Goal: Information Seeking & Learning: Learn about a topic

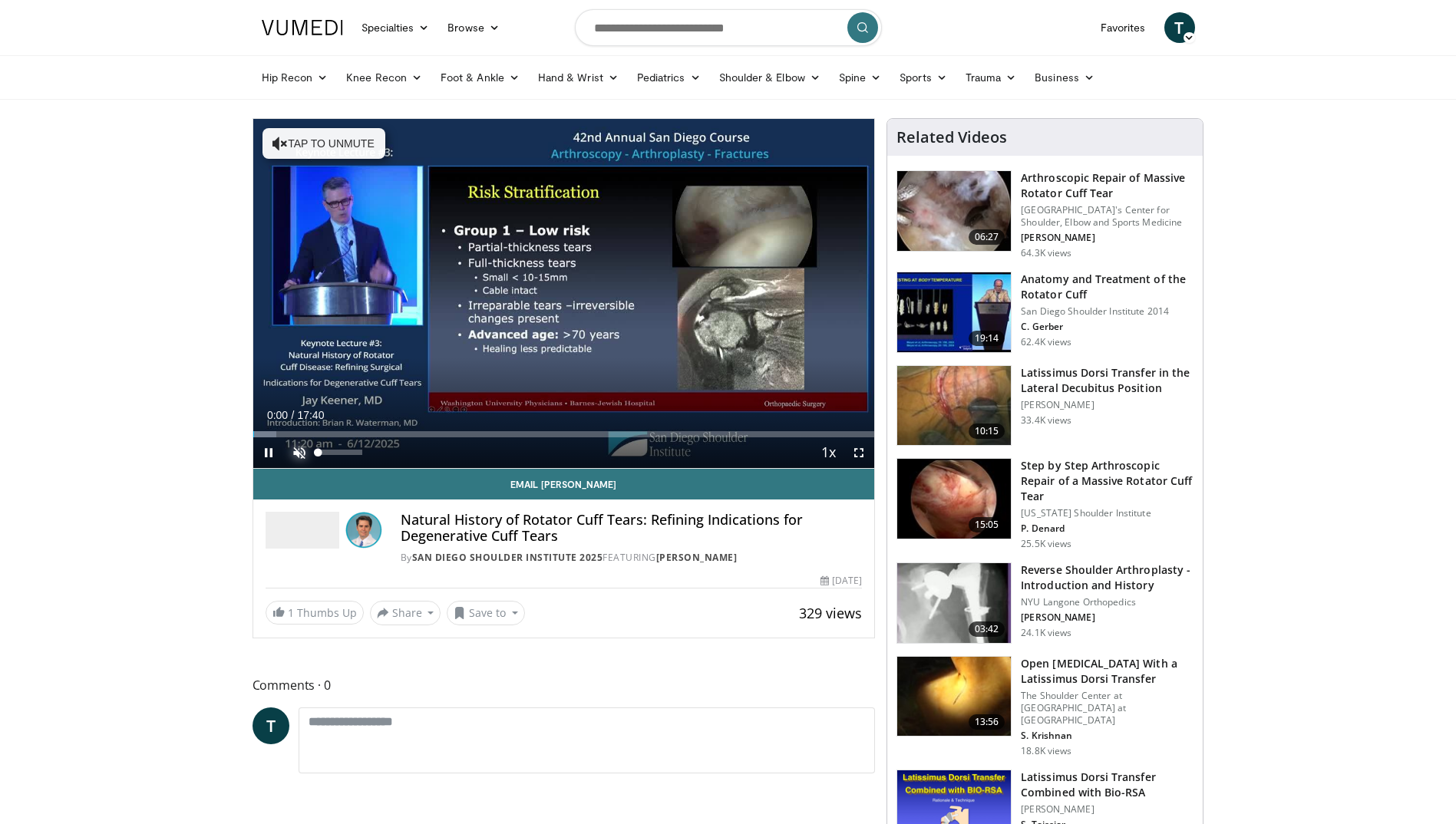
click at [298, 449] on span "Video Player" at bounding box center [300, 453] width 31 height 31
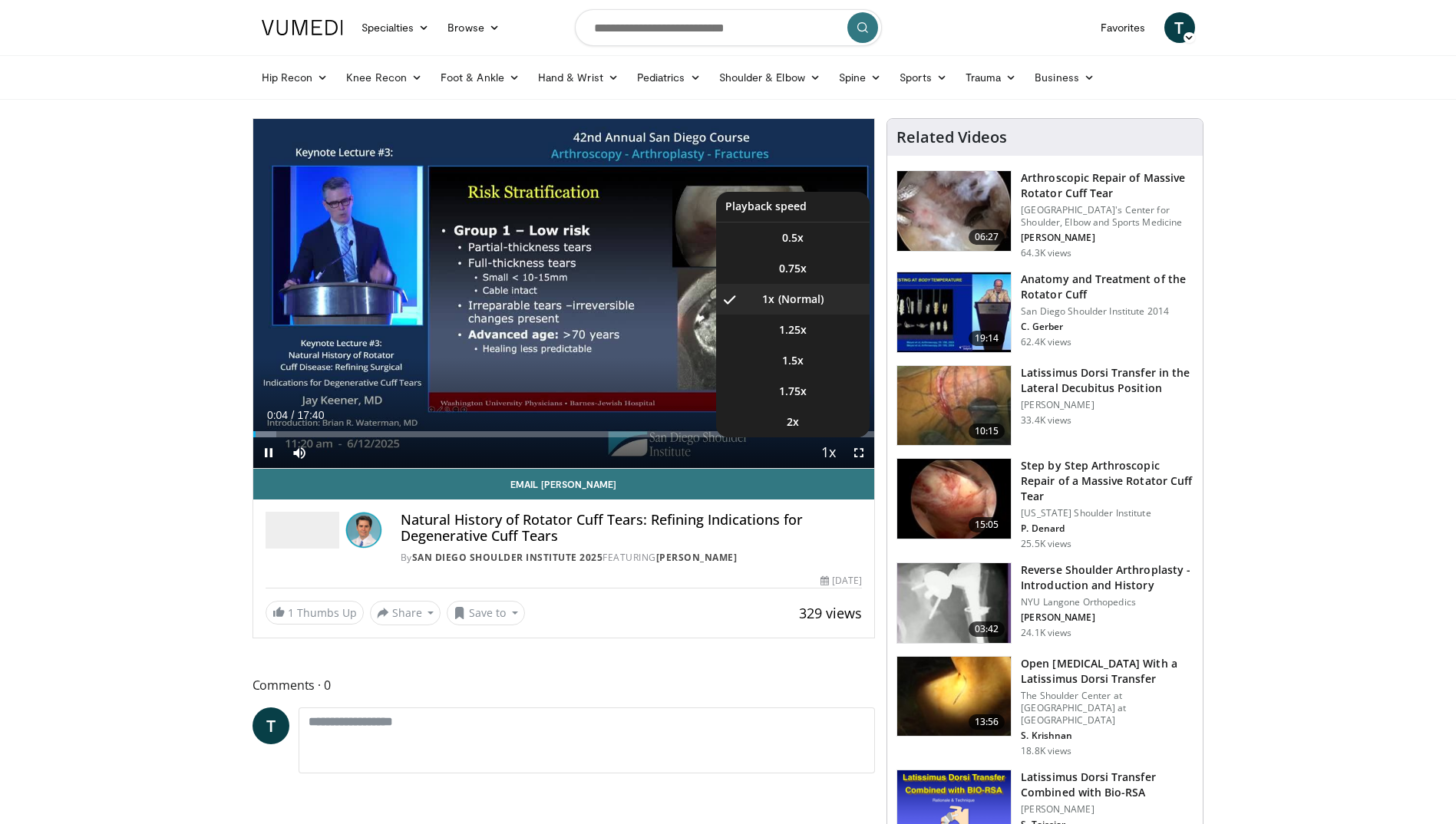
click at [828, 453] on span "Video Player" at bounding box center [828, 454] width 22 height 31
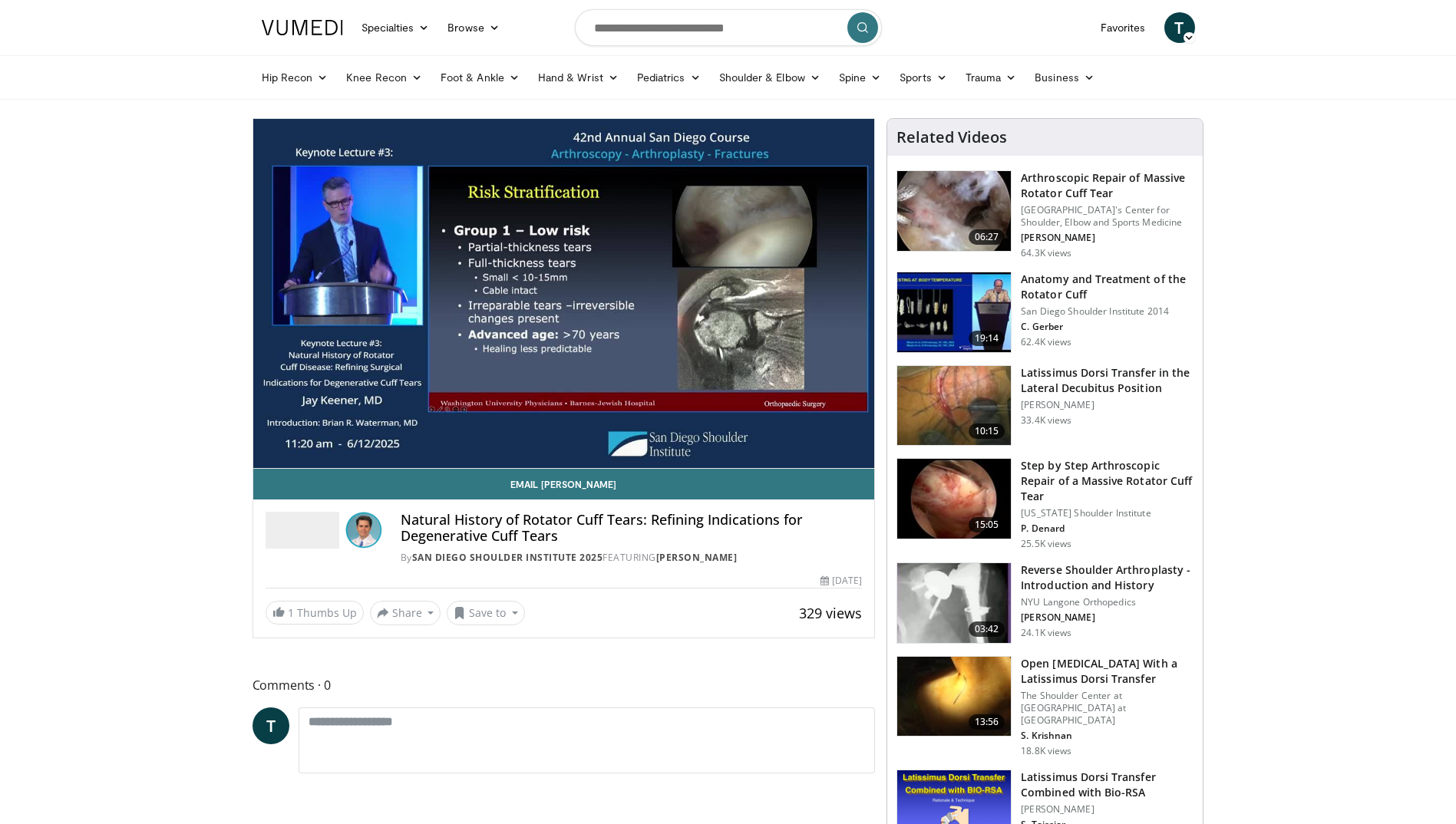
click at [828, 453] on div "10 seconds Tap to unmute" at bounding box center [564, 293] width 622 height 349
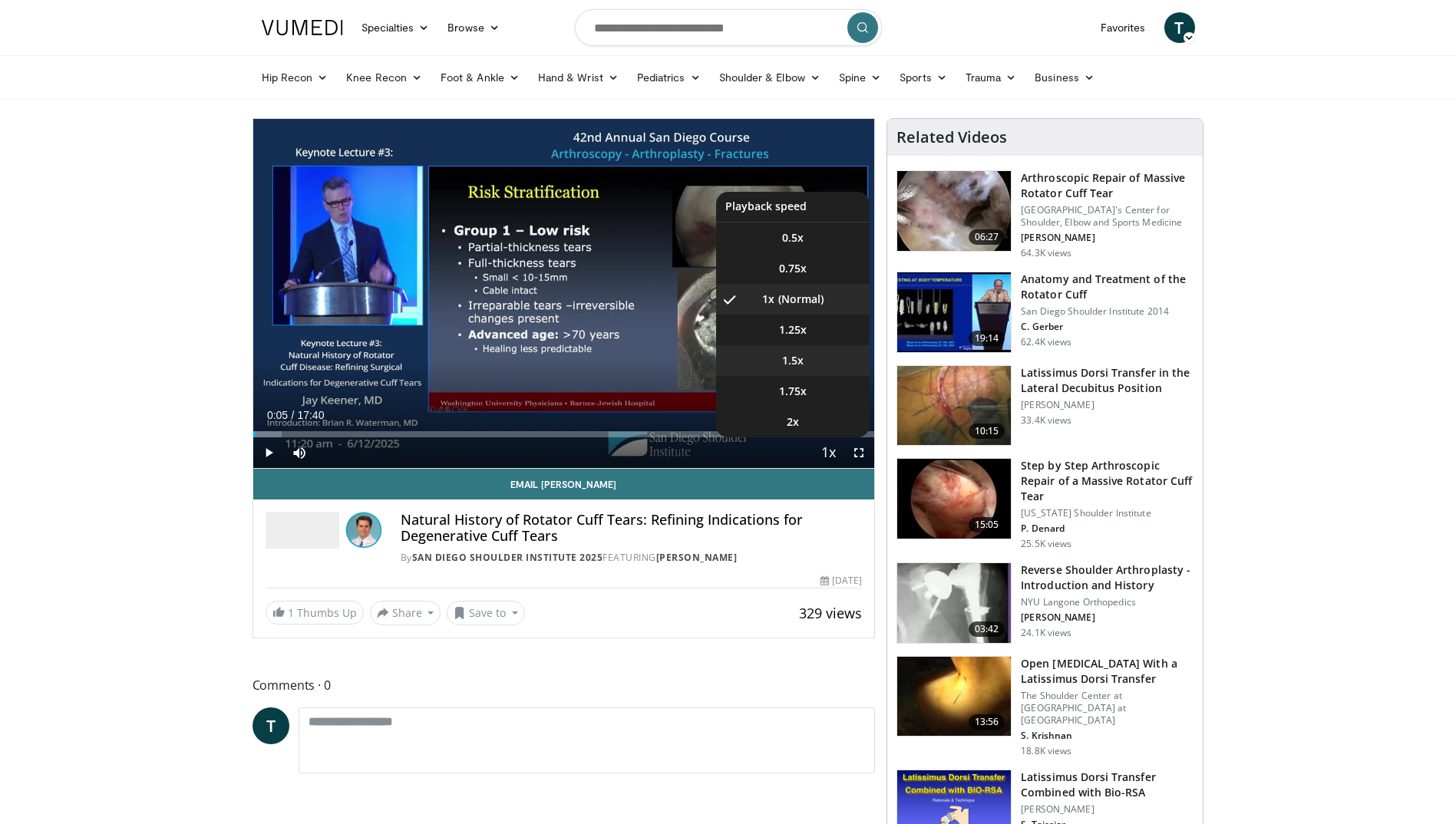
click at [798, 357] on span "1.5x" at bounding box center [793, 360] width 22 height 16
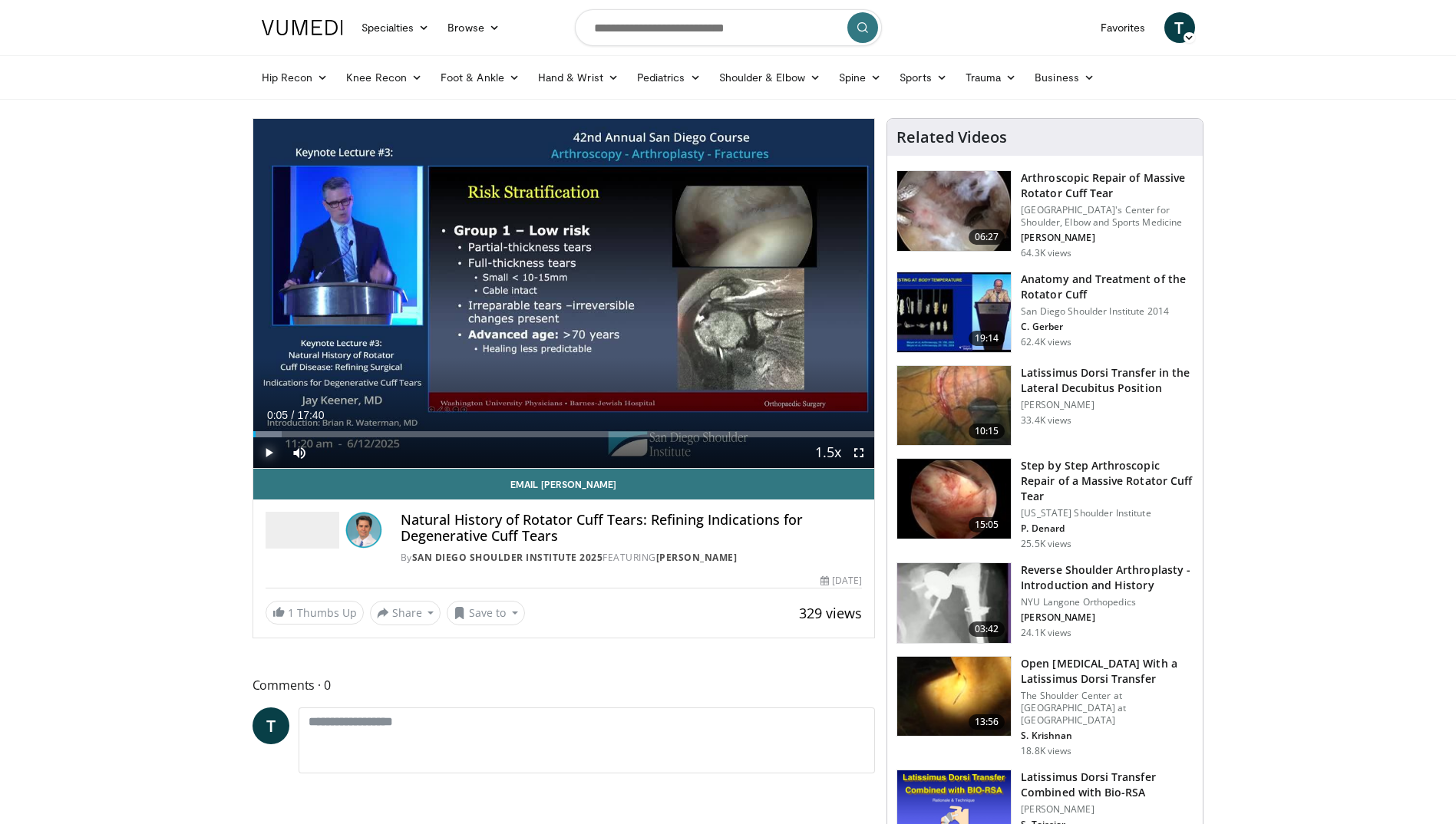
click at [270, 455] on span "Video Player" at bounding box center [269, 453] width 31 height 31
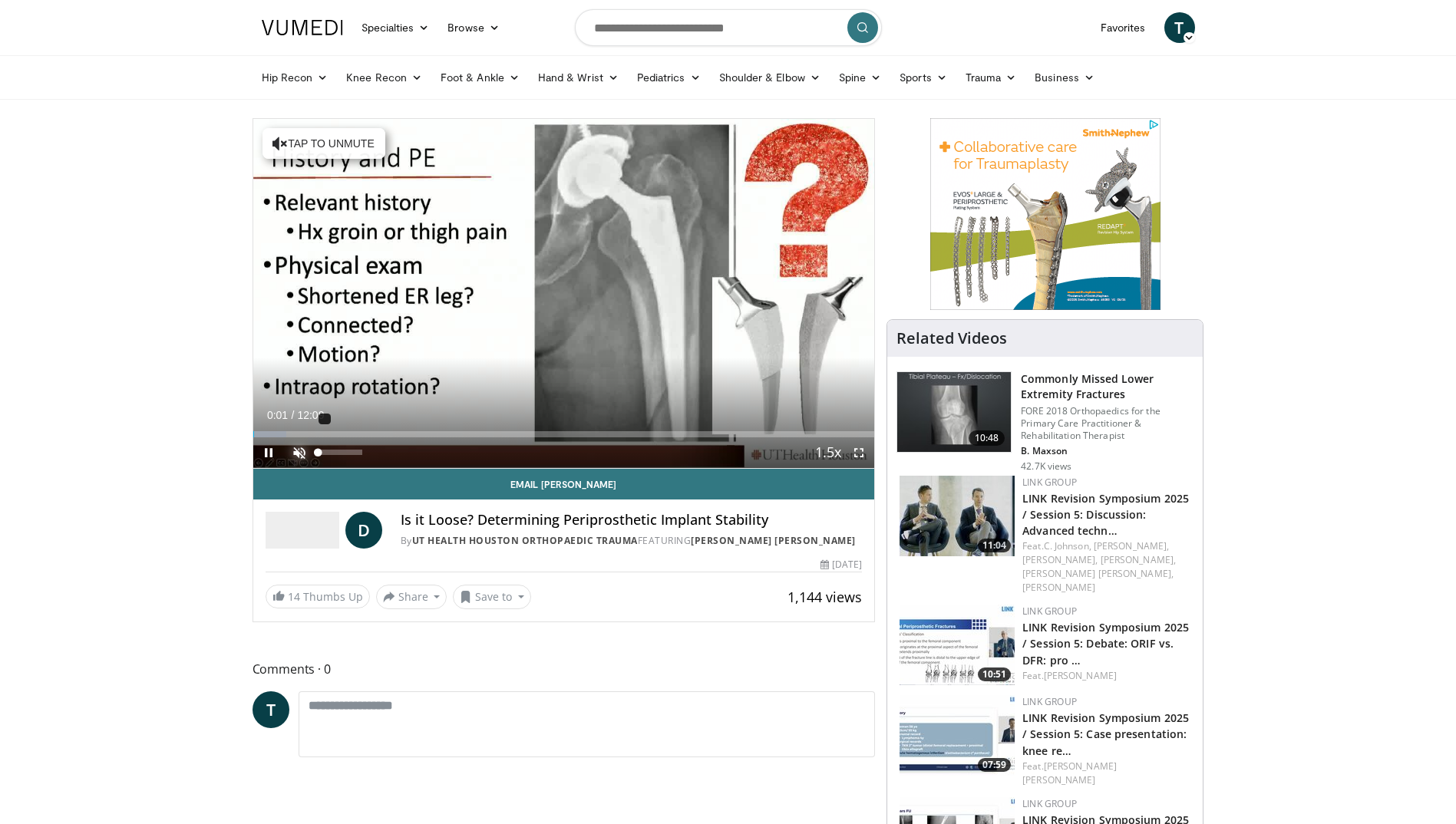
drag, startPoint x: 297, startPoint y: 454, endPoint x: 324, endPoint y: 449, distance: 27.5
click at [297, 453] on span "Video Player" at bounding box center [300, 453] width 31 height 31
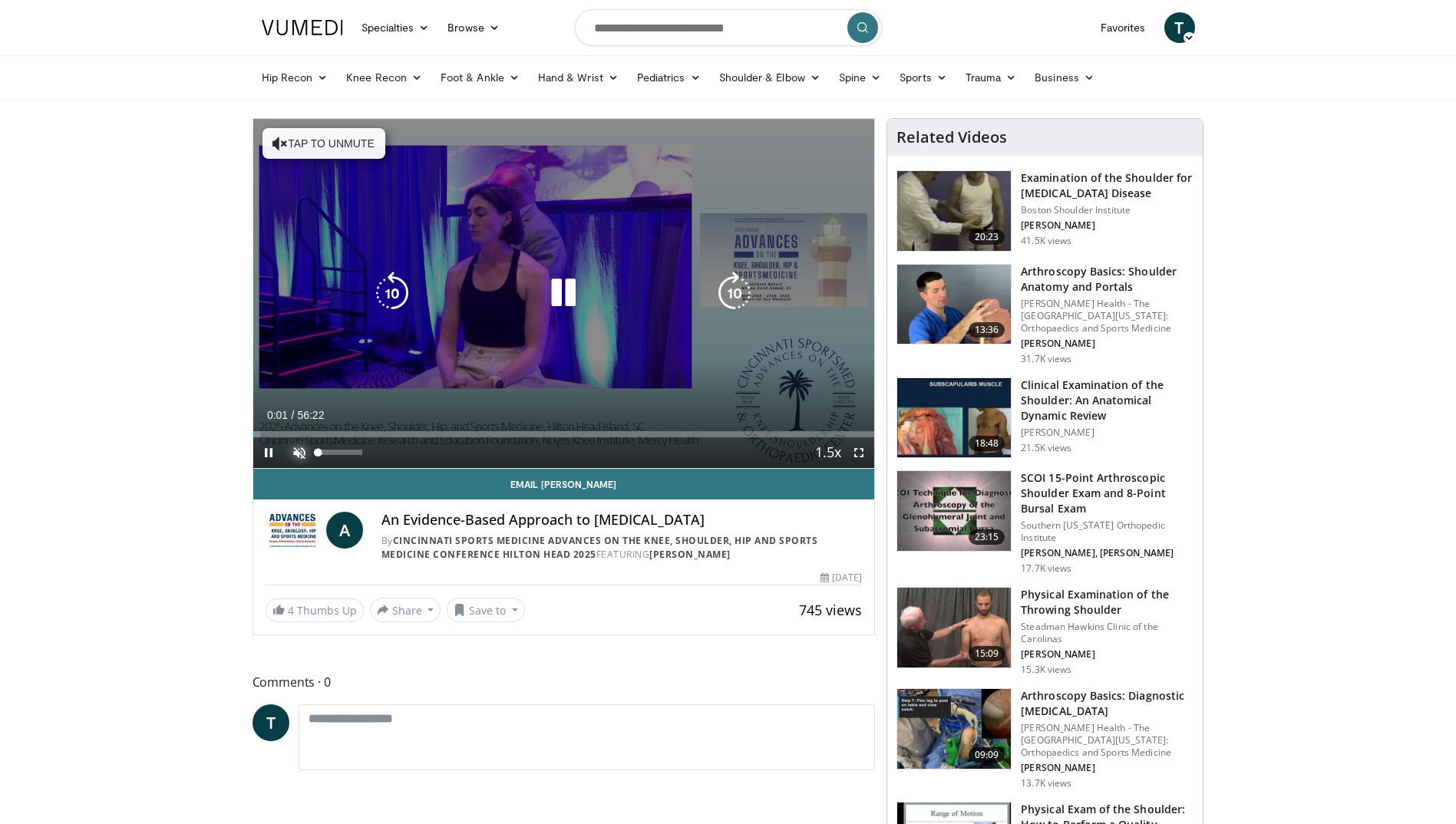
click at [298, 449] on span "Video Player" at bounding box center [300, 453] width 31 height 31
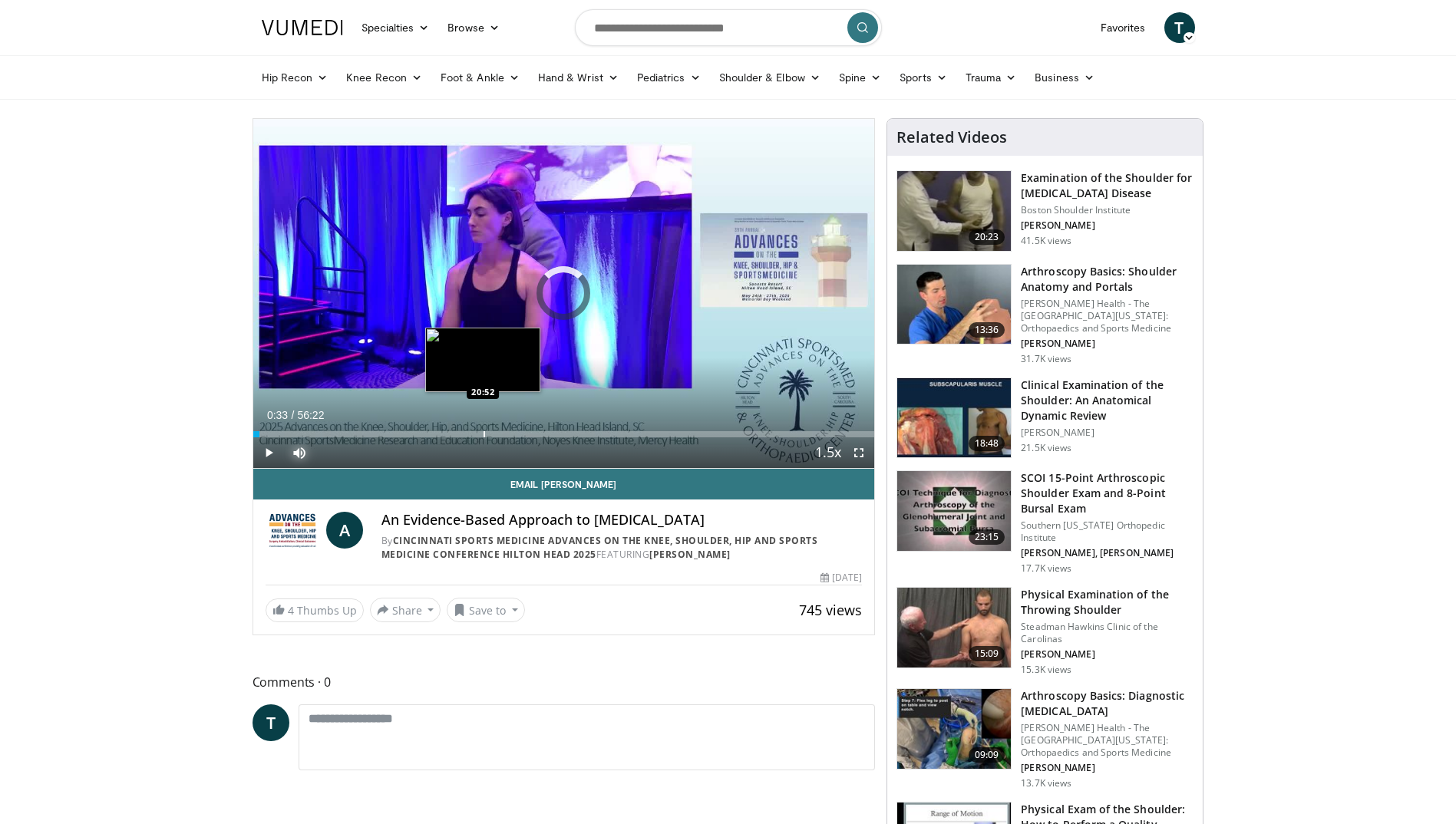
drag, startPoint x: 259, startPoint y: 432, endPoint x: 484, endPoint y: 429, distance: 225.0
click at [484, 429] on div "Loaded : 0.00% 20:48 20:52" at bounding box center [564, 430] width 622 height 15
click at [484, 434] on div "Loaded : 37.25% 20:57 20:57" at bounding box center [564, 434] width 622 height 6
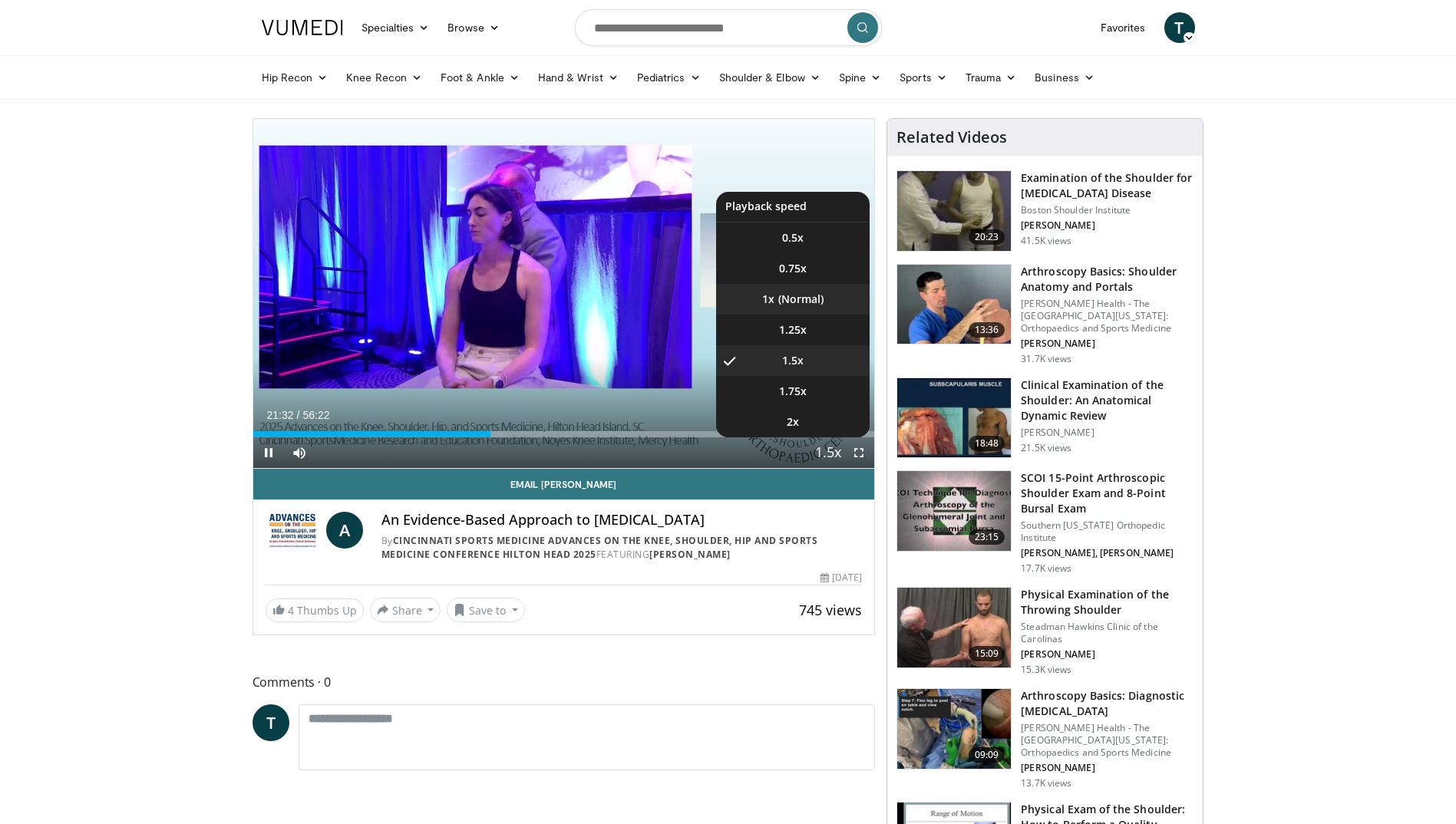
click at [787, 290] on li "1x" at bounding box center [793, 300] width 154 height 31
click at [832, 449] on span "Video Player" at bounding box center [828, 454] width 22 height 31
click at [802, 357] on span "1.5x" at bounding box center [793, 360] width 22 height 16
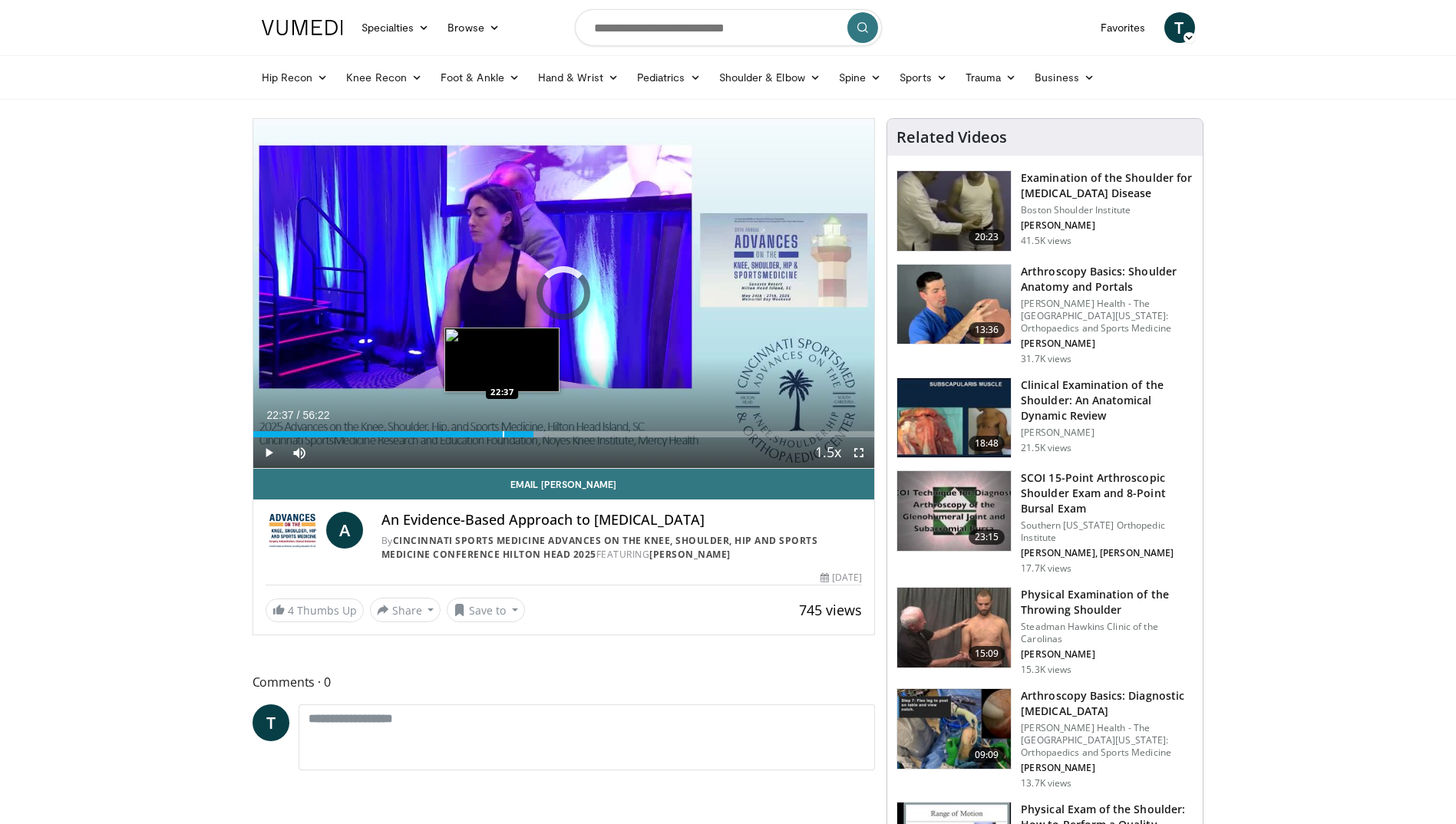
click at [503, 435] on div "Progress Bar" at bounding box center [504, 434] width 2 height 6
click at [504, 435] on div "Progress Bar" at bounding box center [505, 434] width 2 height 6
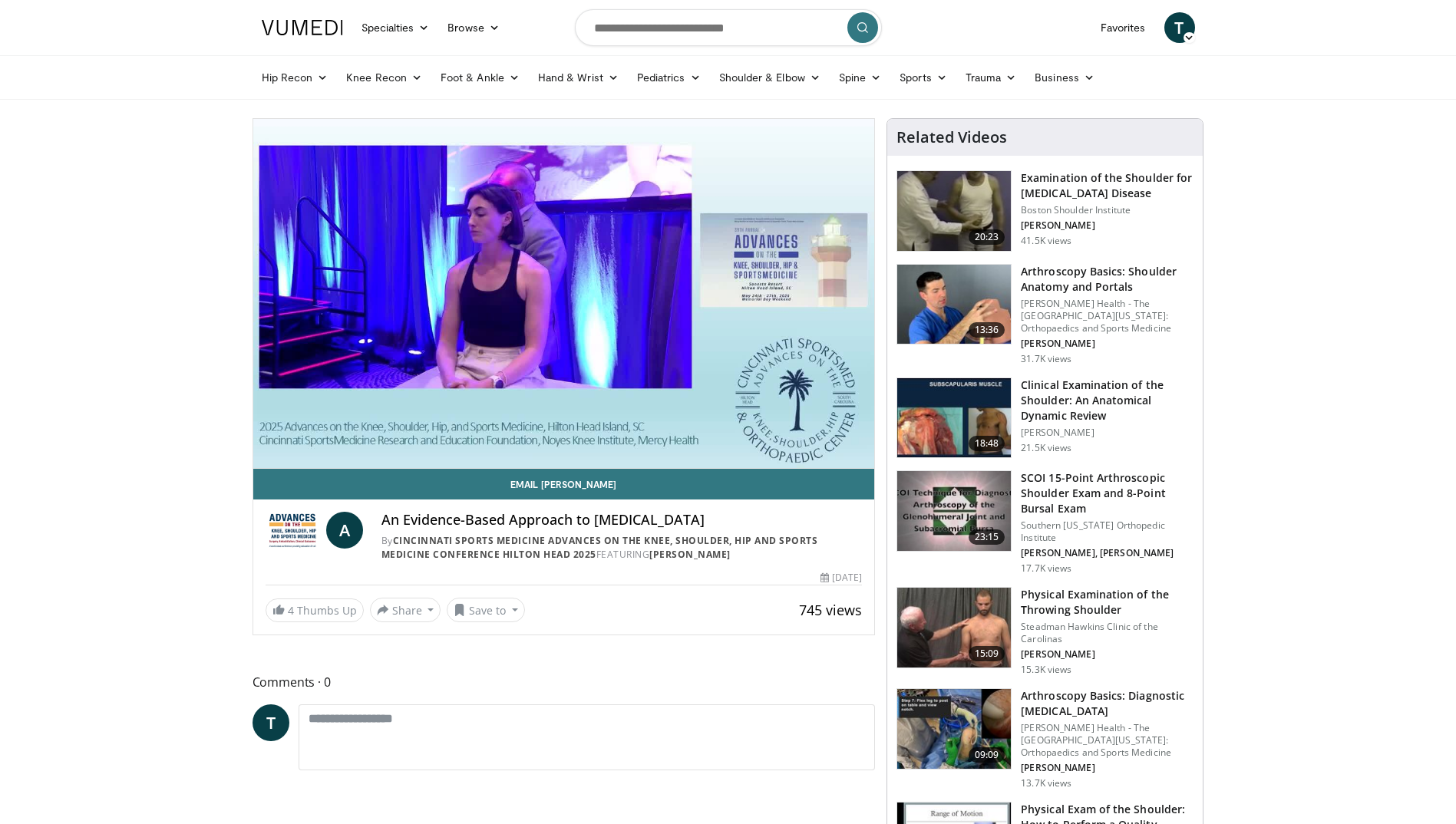
click at [1185, 37] on icon at bounding box center [1189, 37] width 11 height 11
click at [1121, 27] on link "Favorites" at bounding box center [1123, 27] width 64 height 31
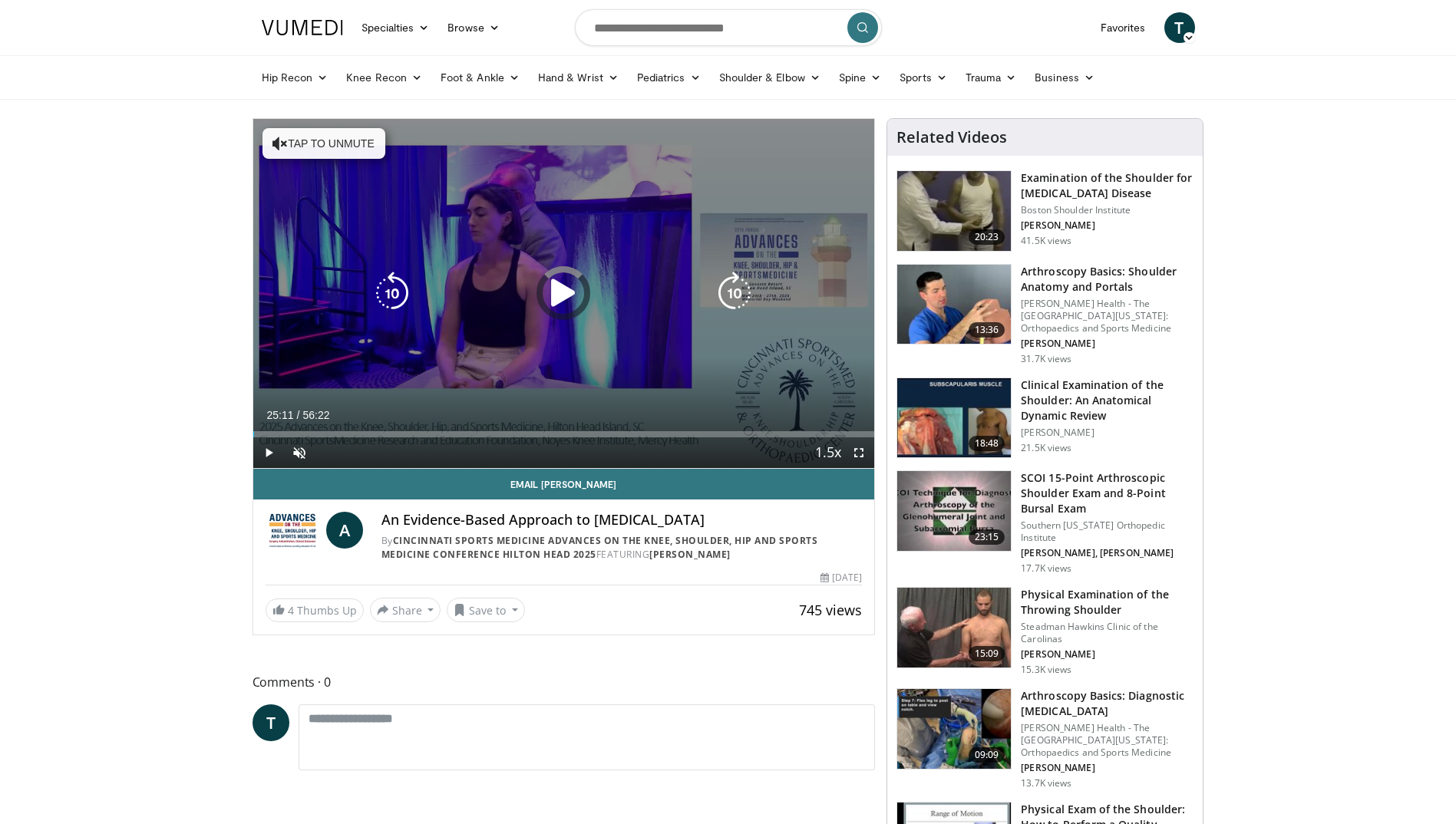
drag, startPoint x: 530, startPoint y: 428, endPoint x: 517, endPoint y: 429, distance: 13.0
click at [530, 428] on div "Loaded : 0.00% 25:11 25:11" at bounding box center [564, 430] width 622 height 15
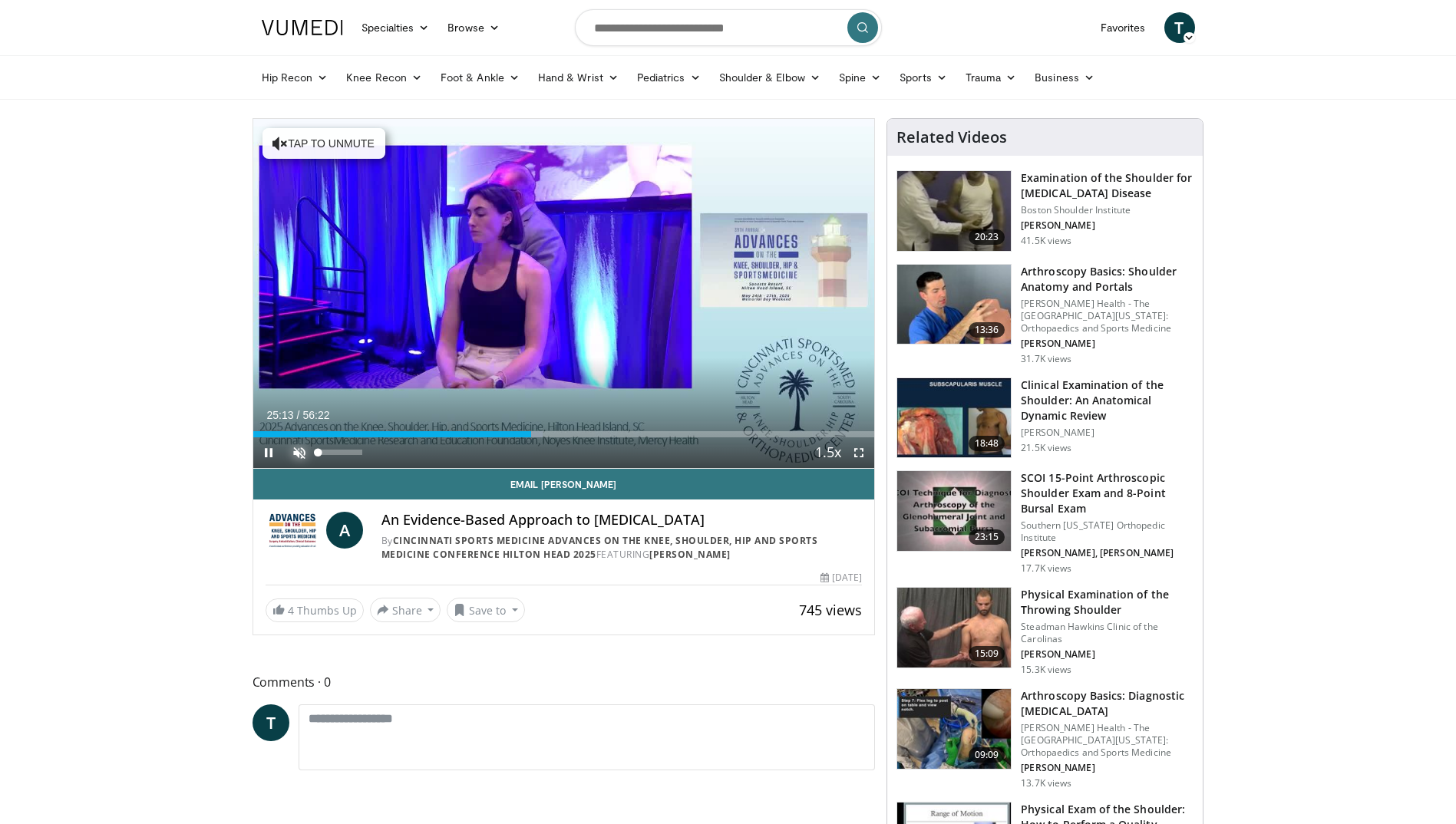
click at [297, 448] on span "Video Player" at bounding box center [300, 453] width 31 height 31
